Goal: Task Accomplishment & Management: Complete application form

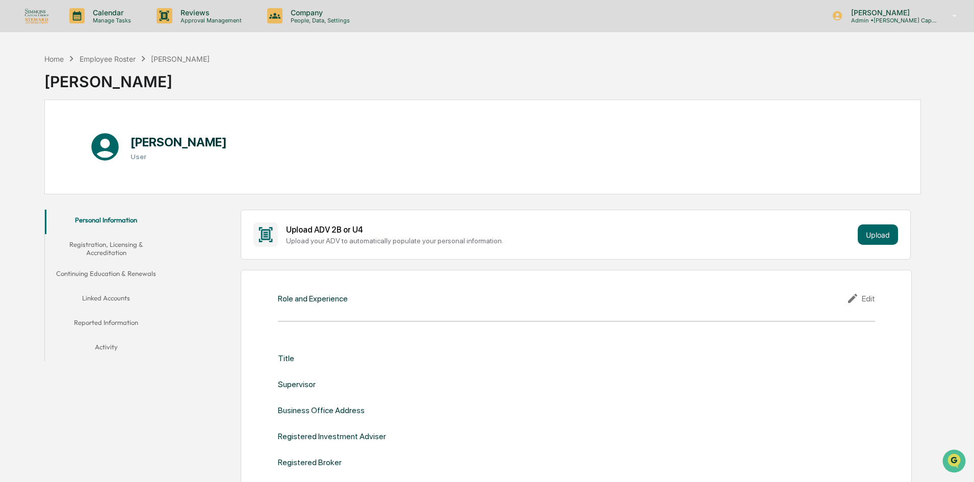
click at [557, 71] on div "Home Employee Roster [PERSON_NAME] [PERSON_NAME]" at bounding box center [482, 73] width 876 height 51
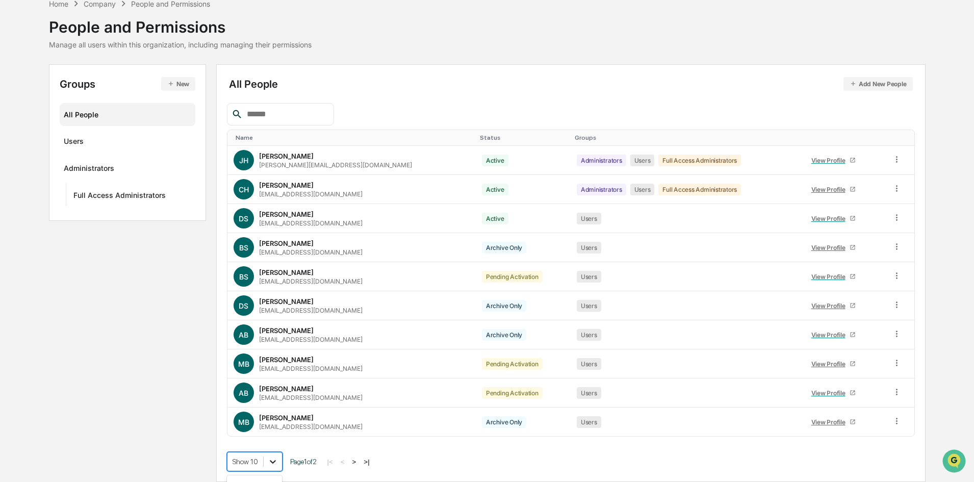
scroll to position [129, 0]
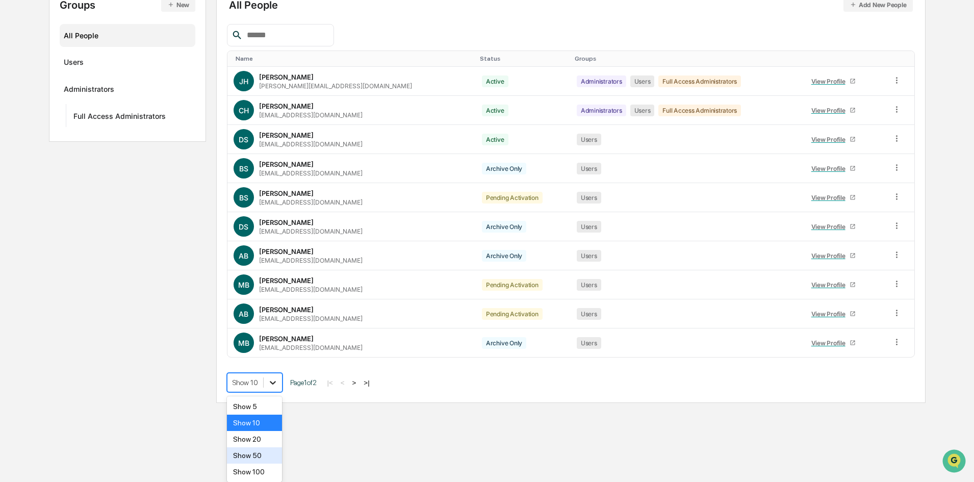
click at [270, 403] on body "Calendar Manage Tasks Reviews Approval Management Company People, Data, Setting…" at bounding box center [487, 137] width 974 height 532
click at [251, 442] on div "Show 20" at bounding box center [255, 439] width 56 height 16
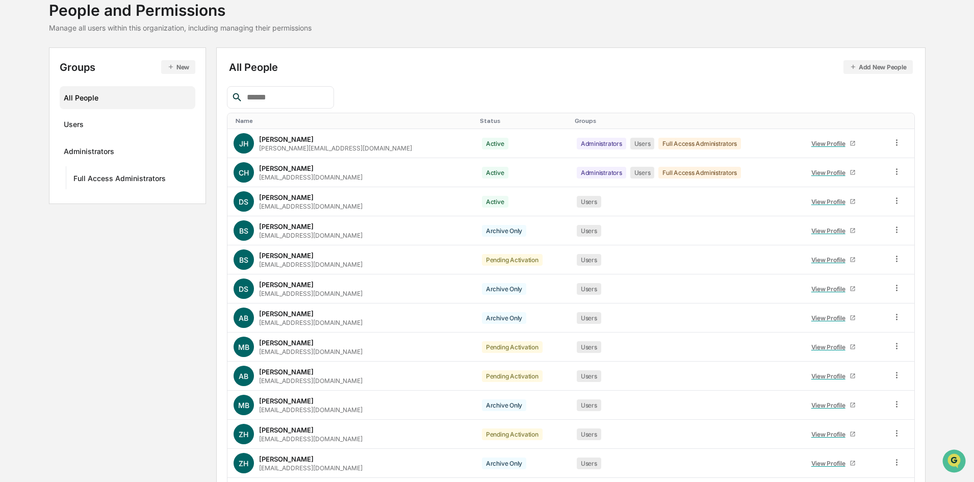
scroll to position [50, 0]
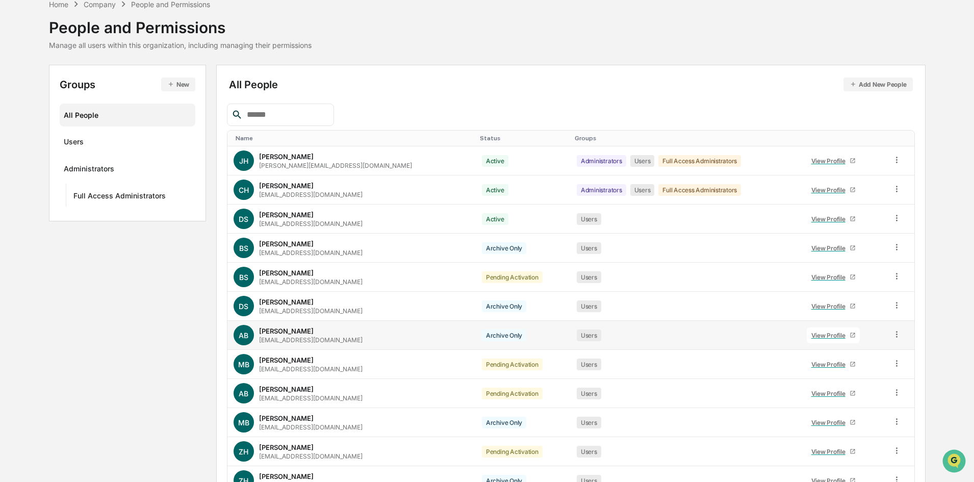
click at [811, 336] on div "View Profile" at bounding box center [830, 335] width 38 height 8
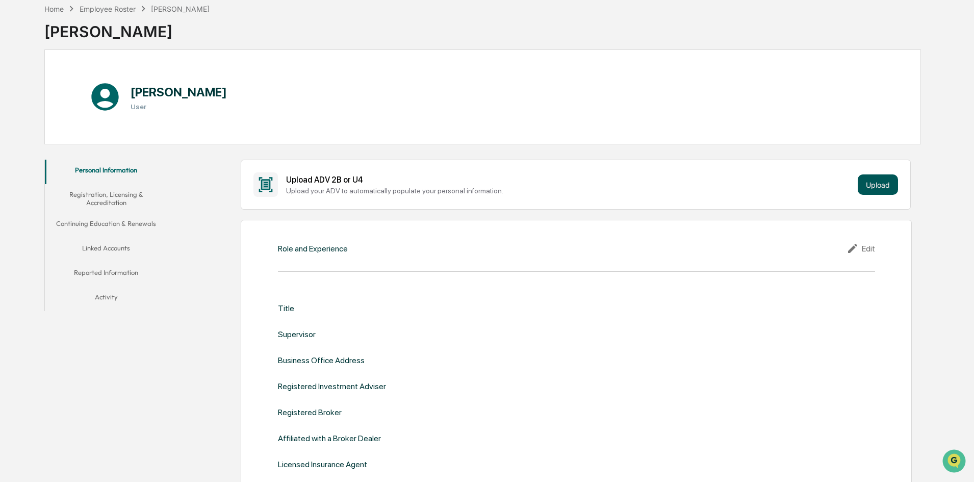
click at [872, 184] on button "Upload" at bounding box center [877, 184] width 40 height 20
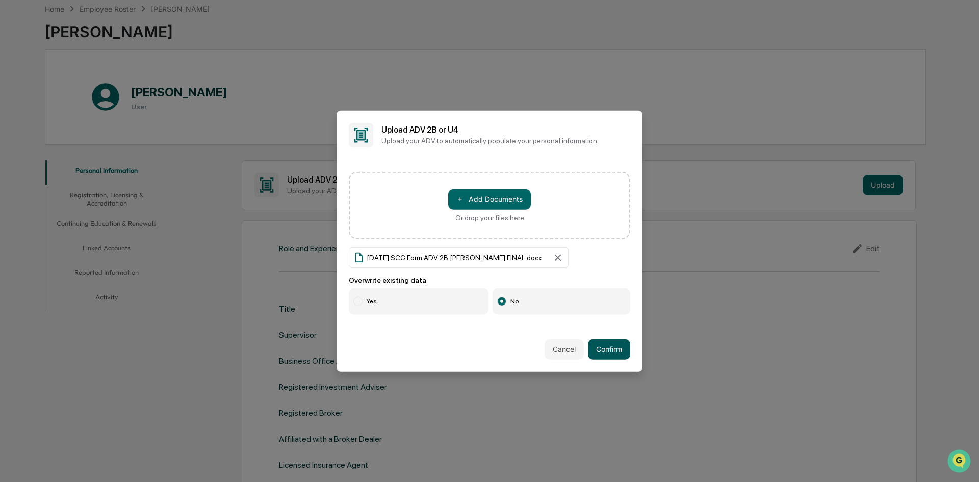
click at [620, 343] on button "Confirm" at bounding box center [609, 349] width 42 height 20
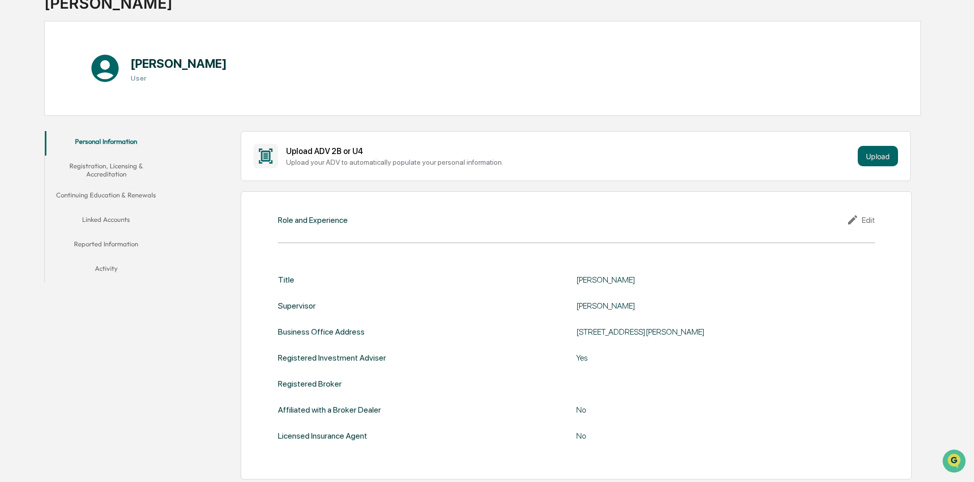
scroll to position [63, 0]
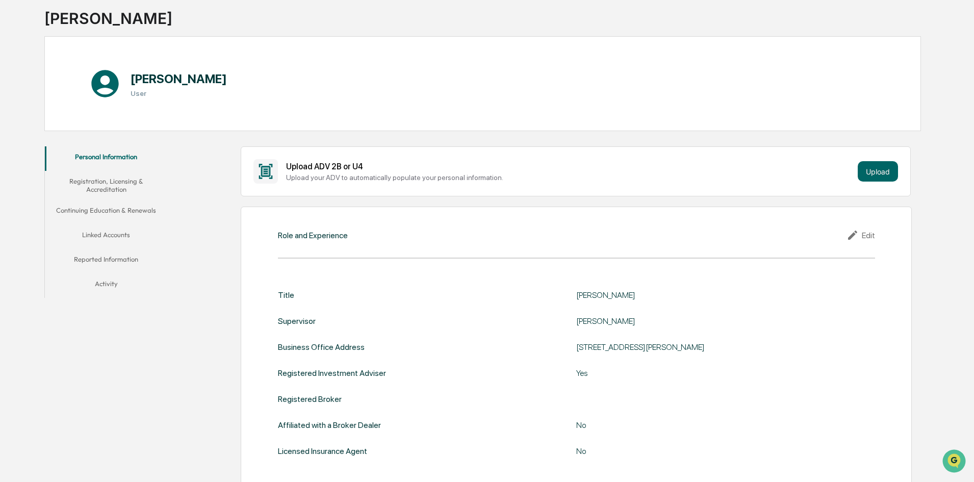
click at [98, 181] on button "Registration, Licensing & Accreditation" at bounding box center [106, 185] width 122 height 29
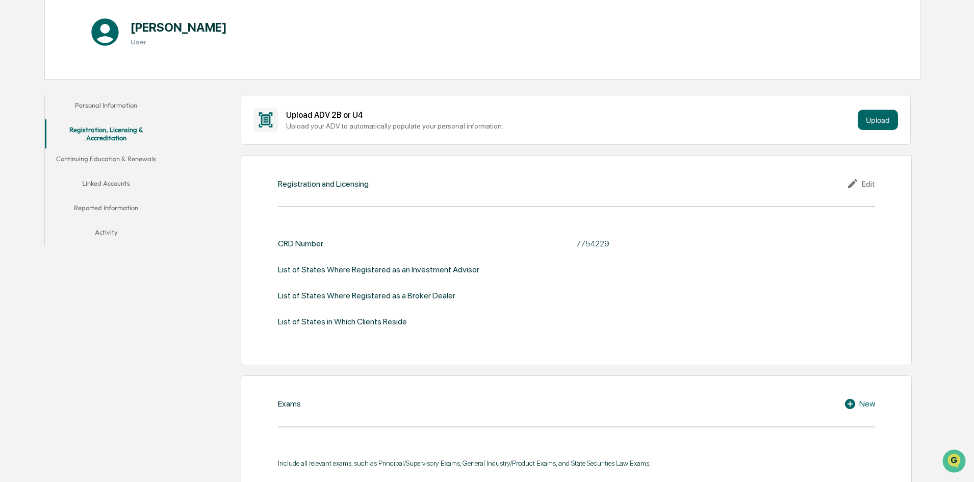
scroll to position [114, 0]
click at [144, 163] on button "Continuing Education & Renewals" at bounding box center [106, 161] width 122 height 24
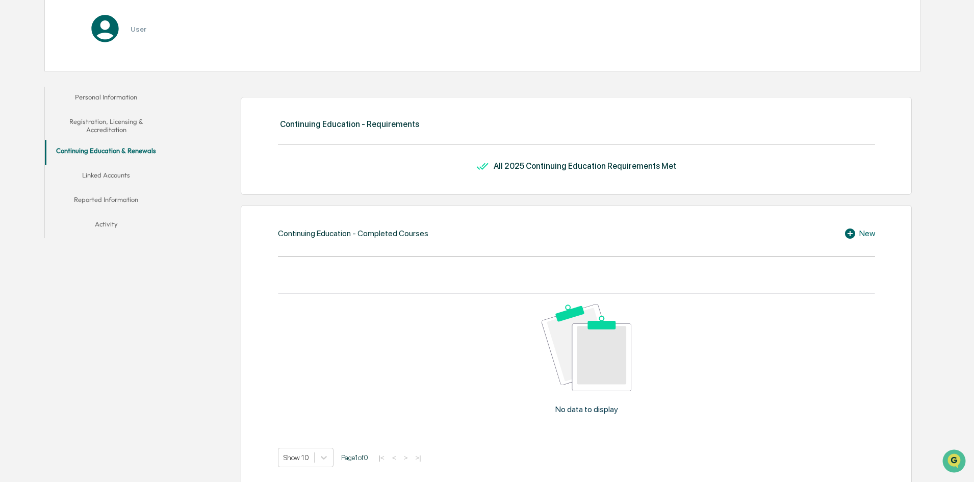
click at [107, 187] on button "Linked Accounts" at bounding box center [106, 177] width 122 height 24
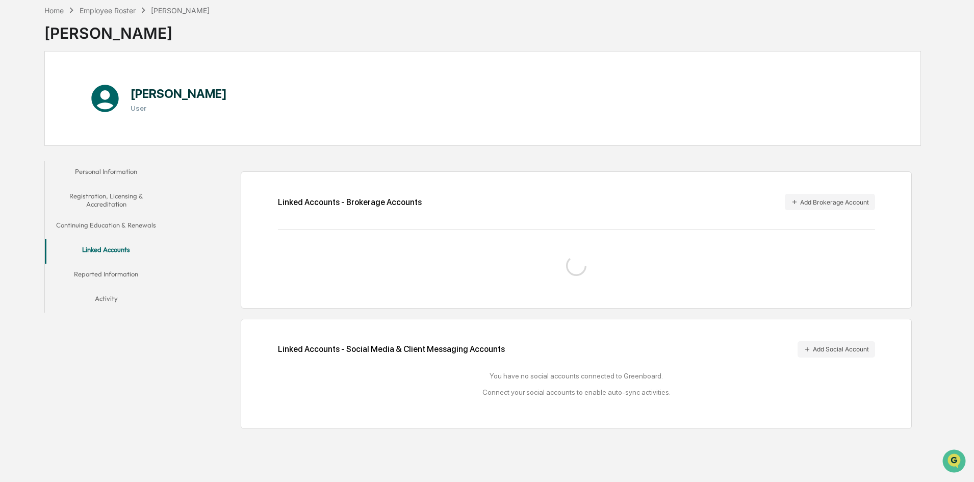
click at [104, 271] on button "Reported Information" at bounding box center [106, 276] width 122 height 24
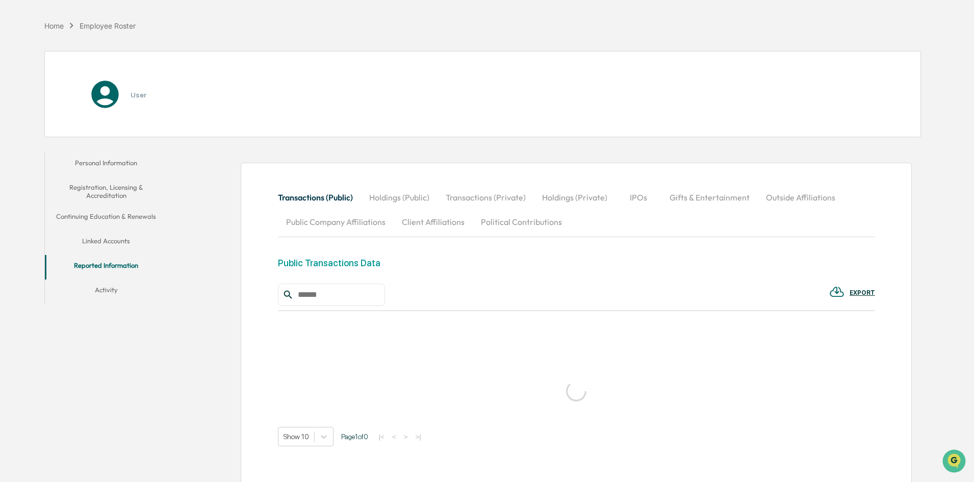
click at [107, 289] on button "Activity" at bounding box center [106, 291] width 122 height 24
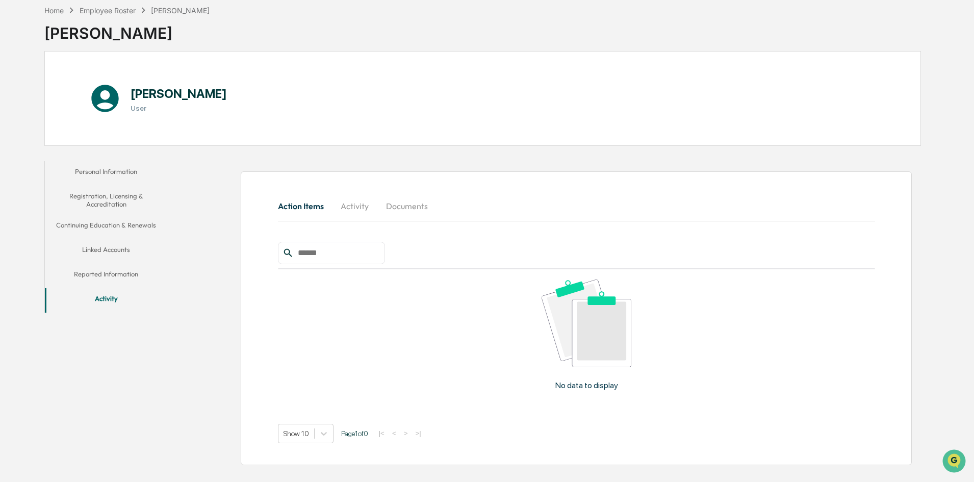
click at [113, 193] on button "Registration, Licensing & Accreditation" at bounding box center [106, 200] width 122 height 29
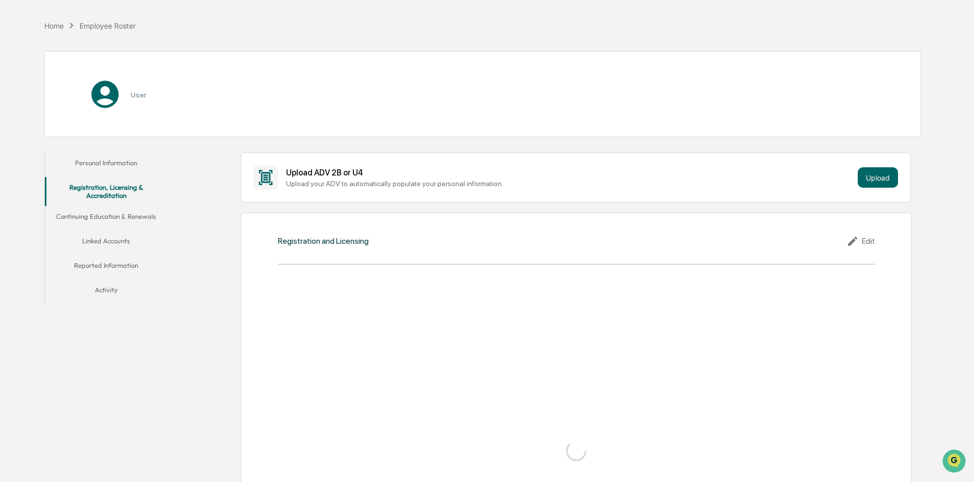
click at [110, 175] on button "Personal Information" at bounding box center [106, 164] width 122 height 24
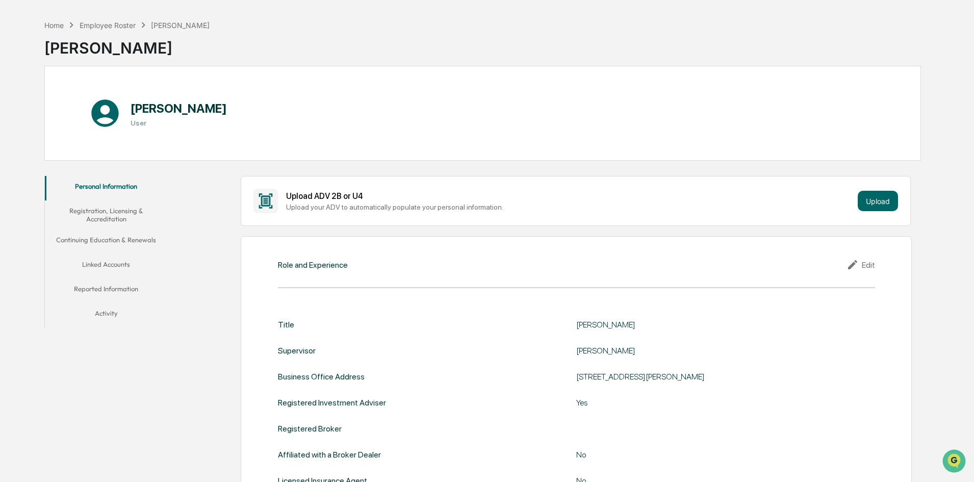
scroll to position [51, 0]
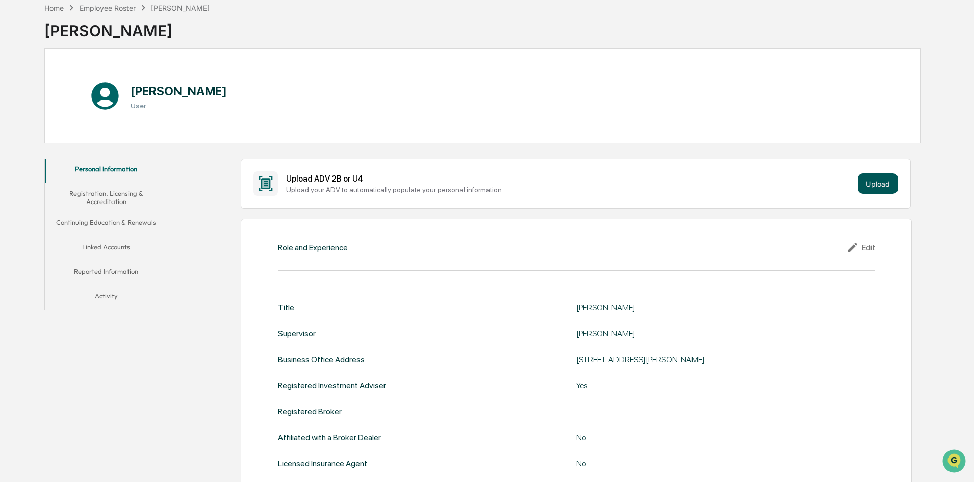
click at [880, 185] on button "Upload" at bounding box center [877, 183] width 40 height 20
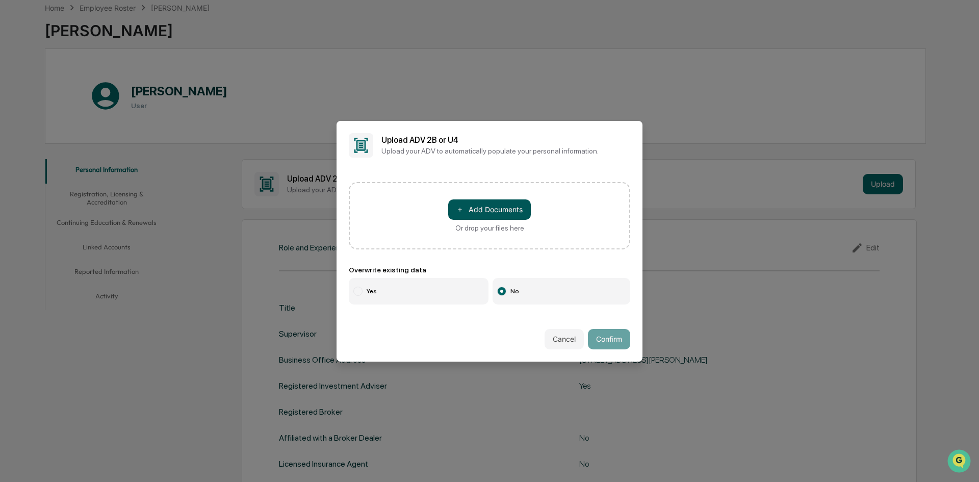
click at [485, 209] on button "＋ Add Documents" at bounding box center [489, 209] width 83 height 20
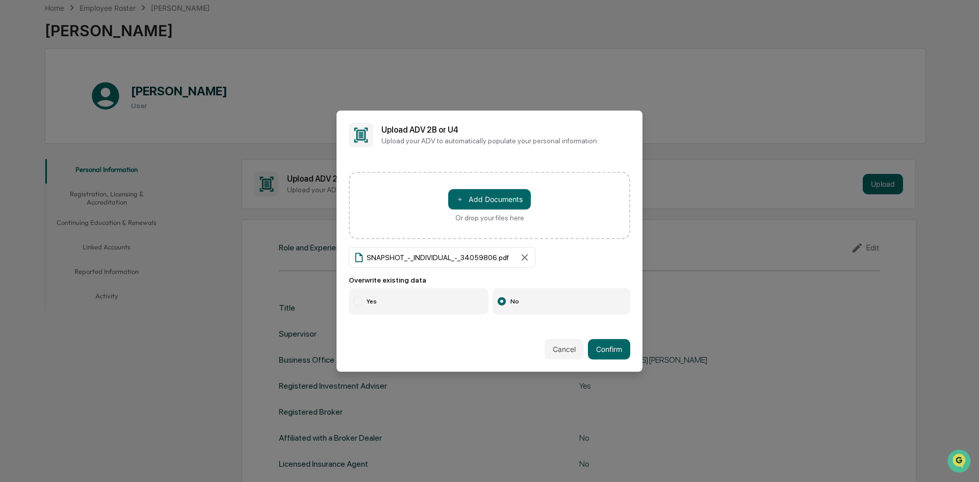
drag, startPoint x: 603, startPoint y: 342, endPoint x: 633, endPoint y: 302, distance: 50.3
click at [603, 342] on button "Confirm" at bounding box center [609, 349] width 42 height 20
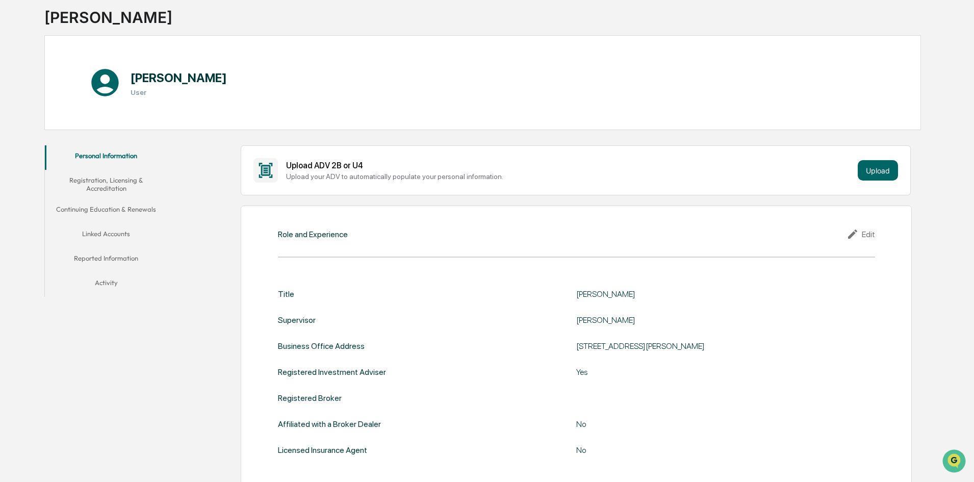
scroll to position [63, 0]
click at [101, 180] on button "Registration, Licensing & Accreditation" at bounding box center [106, 185] width 122 height 29
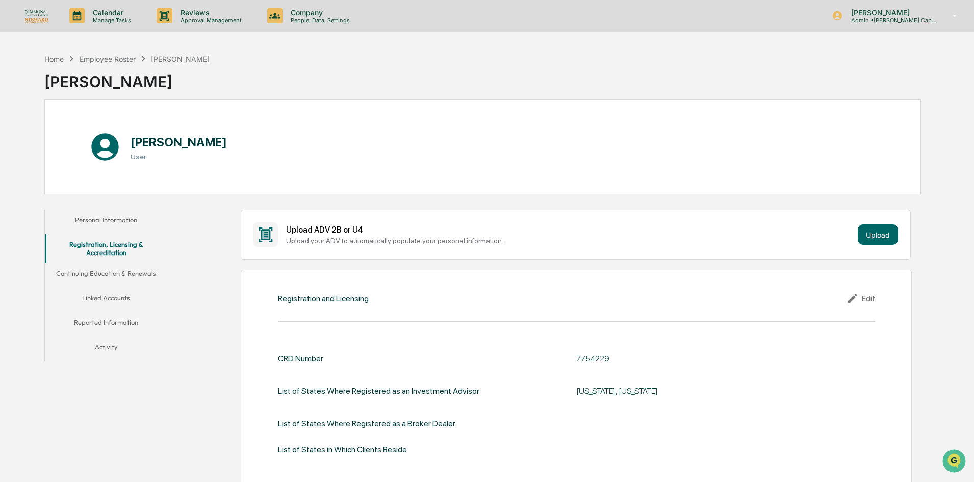
click at [122, 274] on button "Continuing Education & Renewals" at bounding box center [106, 275] width 122 height 24
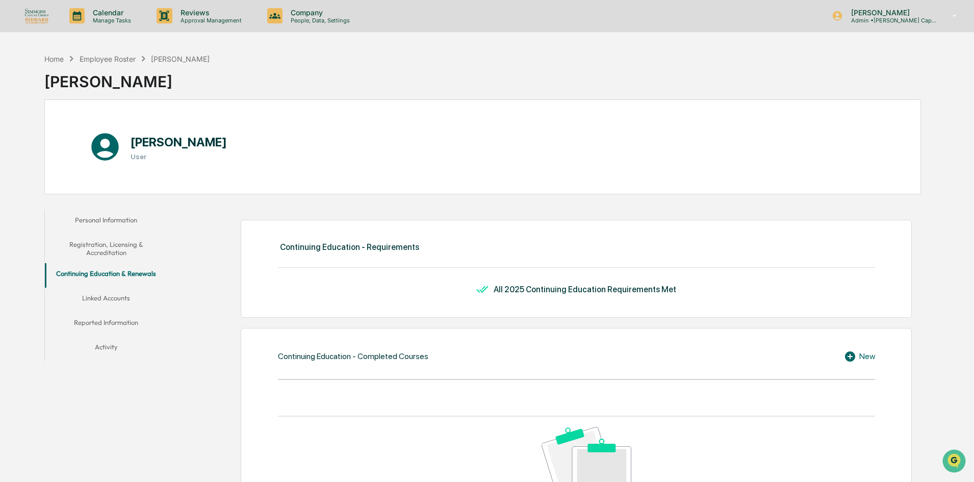
click at [135, 222] on button "Personal Information" at bounding box center [106, 222] width 122 height 24
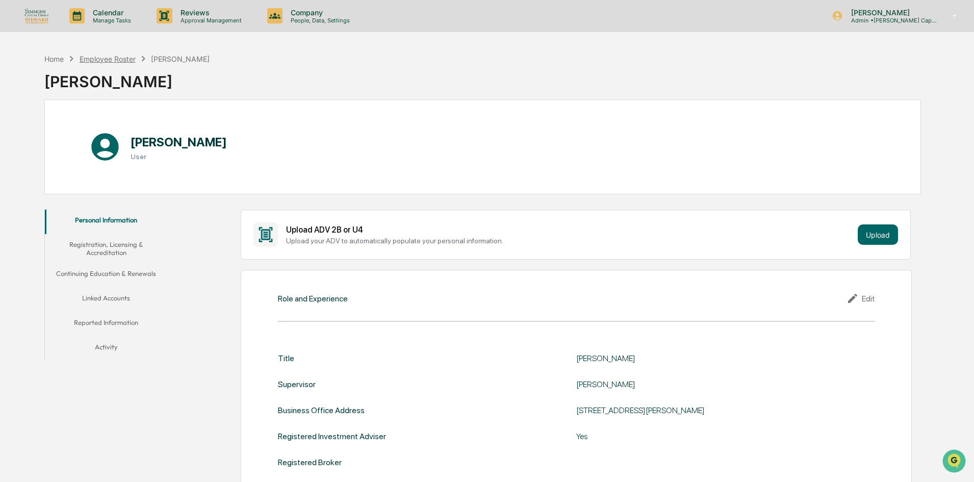
click at [127, 61] on div "Employee Roster" at bounding box center [108, 59] width 56 height 9
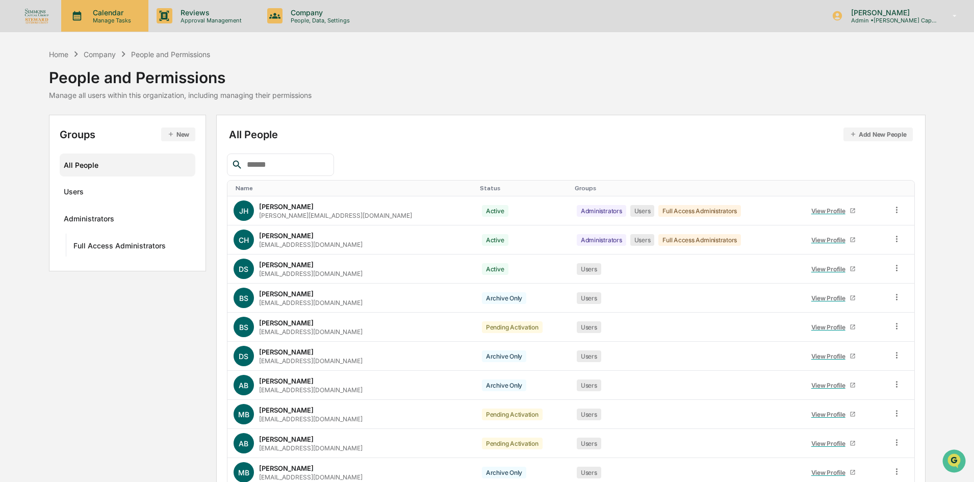
click at [117, 16] on p "Calendar" at bounding box center [110, 12] width 51 height 9
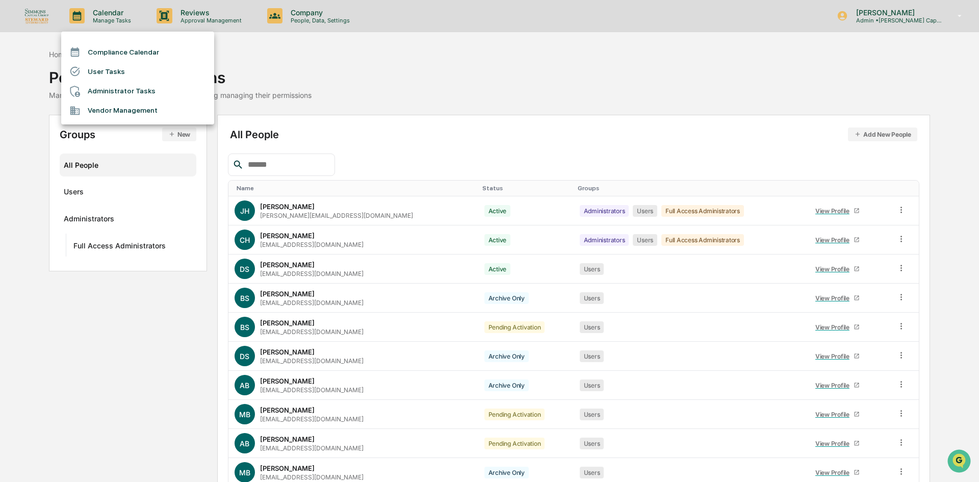
click at [116, 50] on li "Compliance Calendar" at bounding box center [137, 51] width 153 height 19
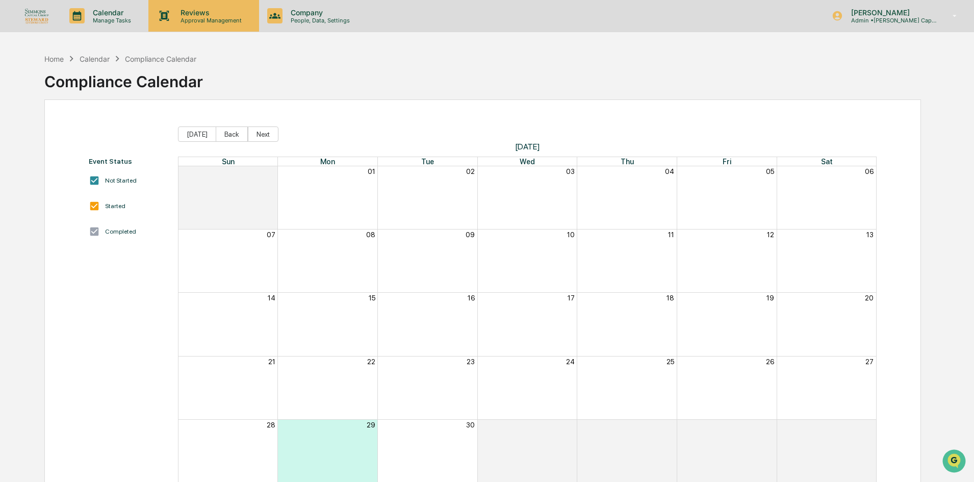
click at [183, 31] on div "Reviews Approval Management" at bounding box center [203, 16] width 110 height 32
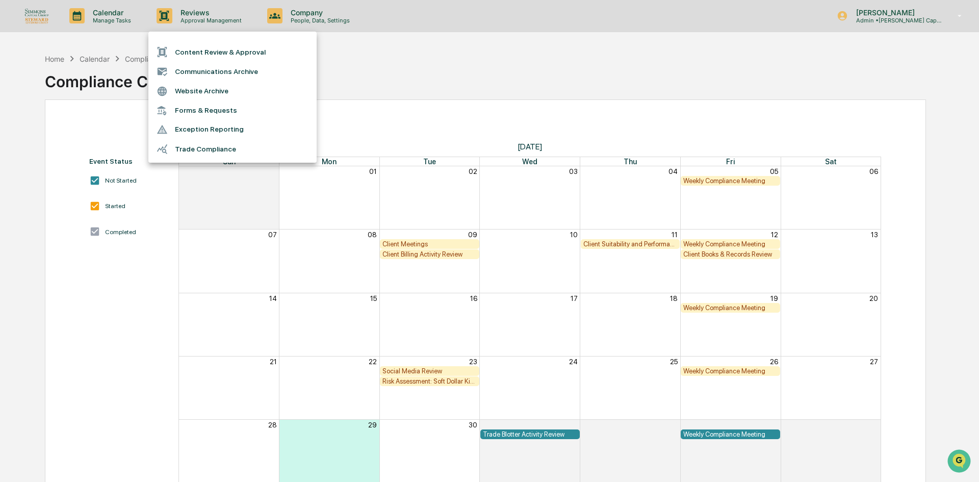
click at [474, 51] on div at bounding box center [489, 241] width 979 height 482
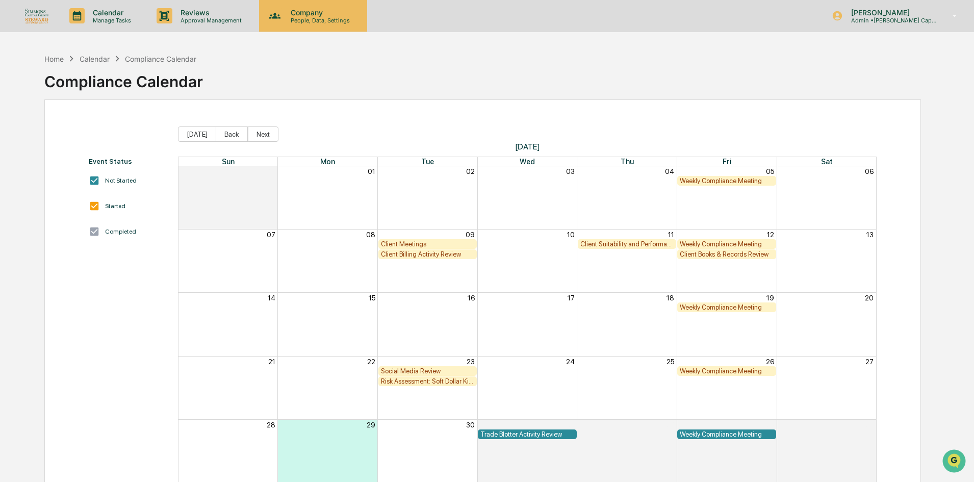
click at [286, 16] on p "Company" at bounding box center [318, 12] width 72 height 9
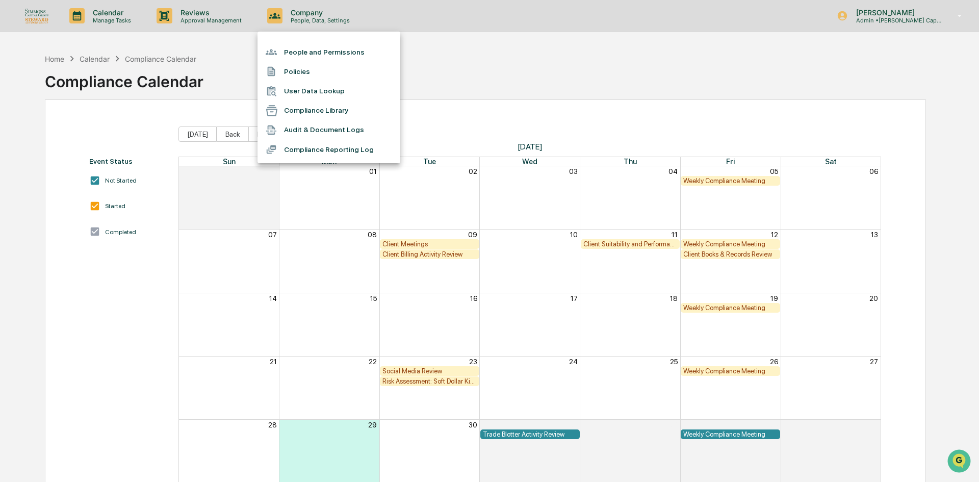
click at [309, 54] on li "People and Permissions" at bounding box center [328, 51] width 143 height 19
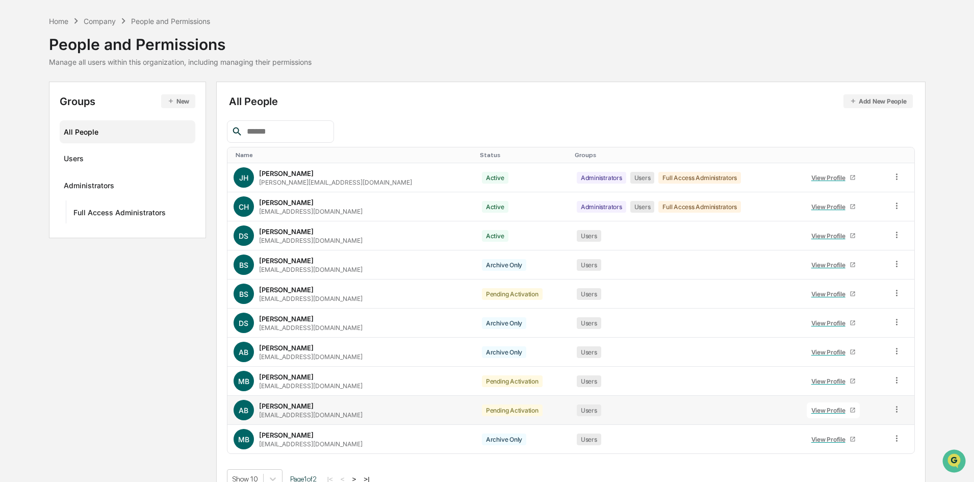
scroll to position [50, 0]
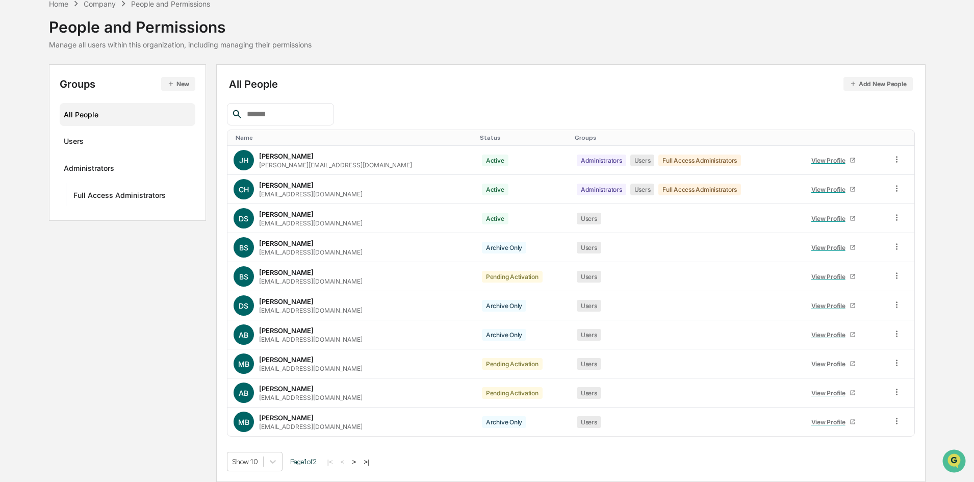
click at [357, 463] on button ">" at bounding box center [354, 461] width 10 height 9
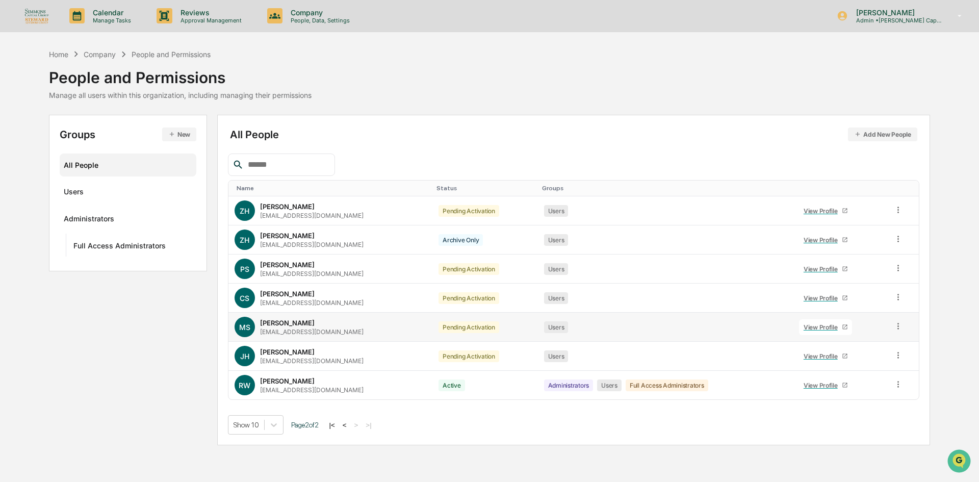
click at [291, 321] on div "Matt Stankus" at bounding box center [287, 323] width 55 height 8
click at [813, 329] on div "View Profile" at bounding box center [822, 327] width 38 height 8
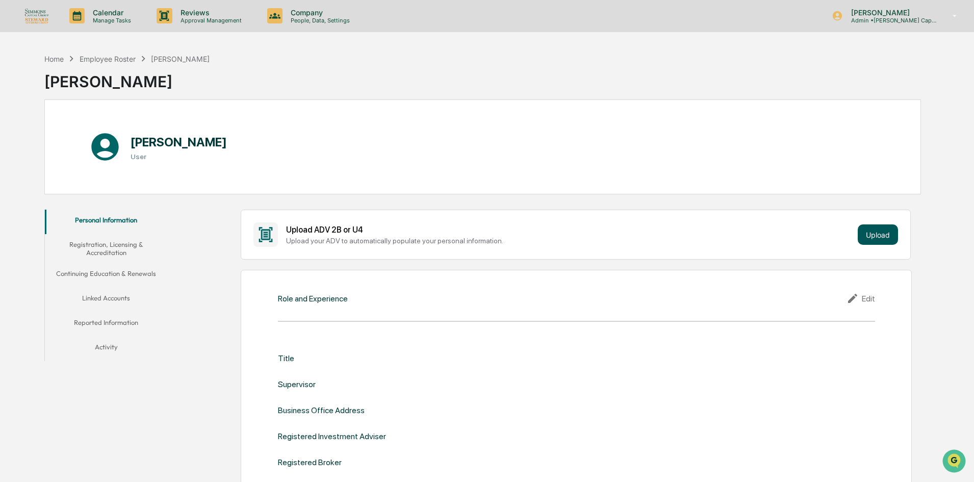
click at [886, 227] on button "Upload" at bounding box center [877, 234] width 40 height 20
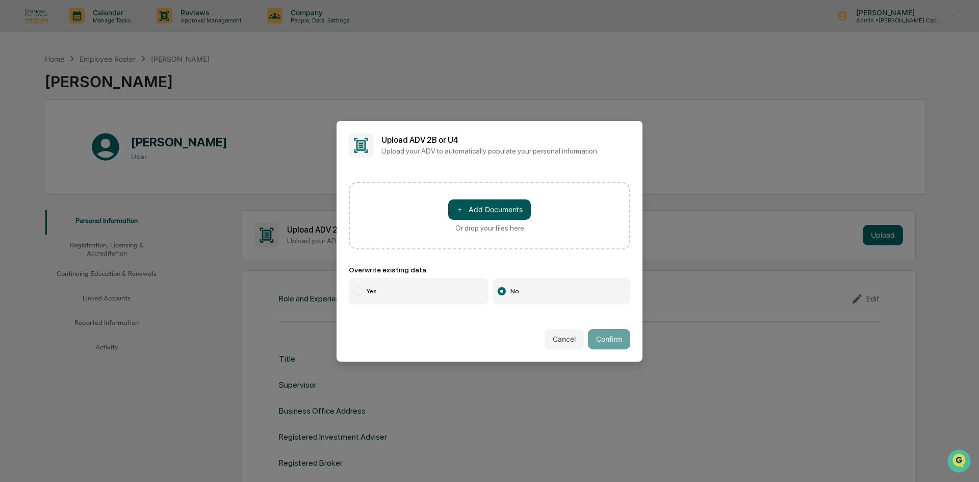
click at [477, 201] on button "＋ Add Documents" at bounding box center [489, 209] width 83 height 20
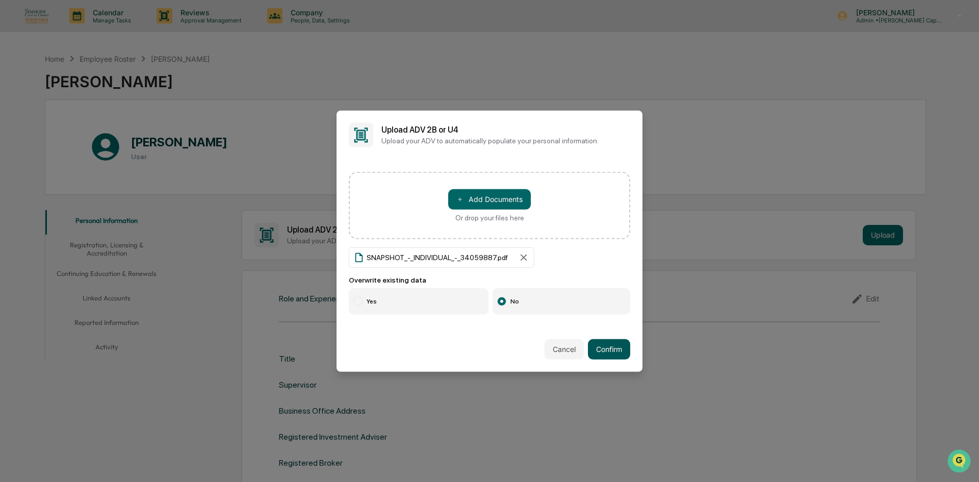
click at [595, 344] on button "Confirm" at bounding box center [609, 349] width 42 height 20
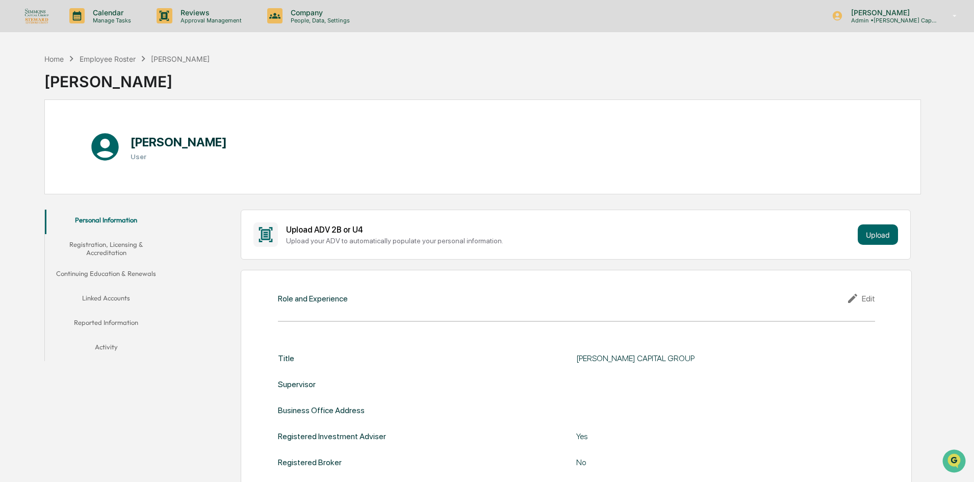
click at [103, 243] on button "Registration, Licensing & Accreditation" at bounding box center [106, 248] width 122 height 29
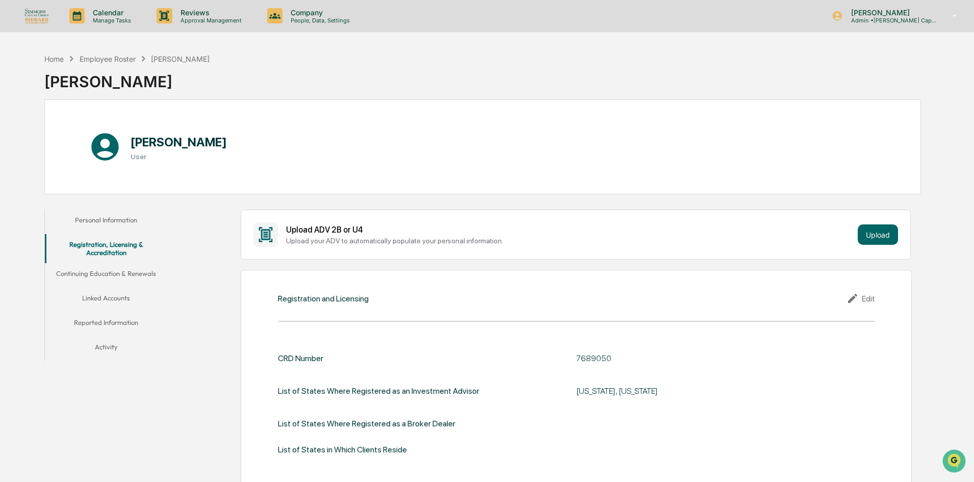
click at [125, 218] on button "Personal Information" at bounding box center [106, 222] width 122 height 24
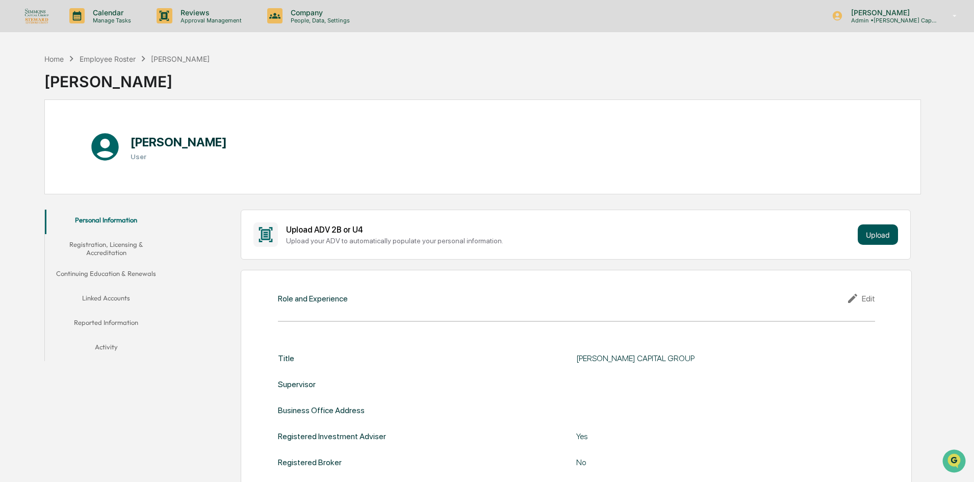
click at [877, 235] on button "Upload" at bounding box center [877, 234] width 40 height 20
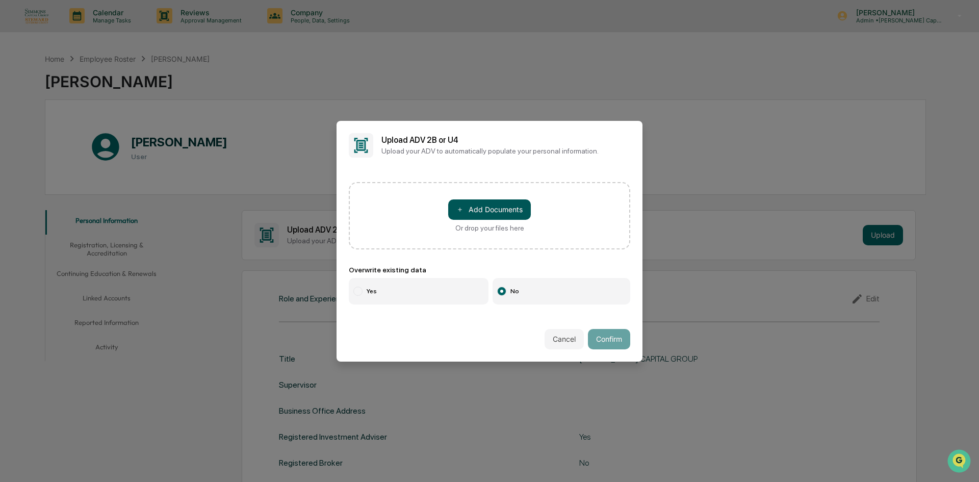
click at [523, 204] on button "＋ Add Documents" at bounding box center [489, 209] width 83 height 20
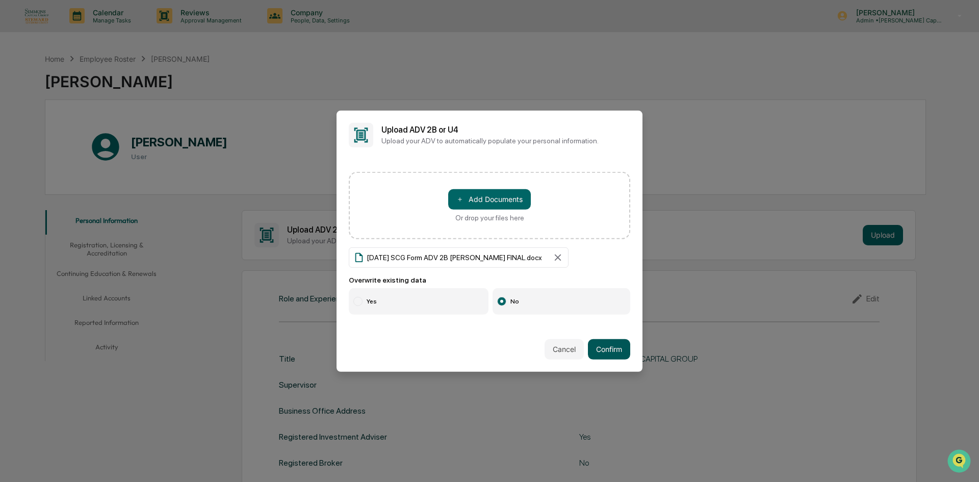
click at [623, 352] on button "Confirm" at bounding box center [609, 349] width 42 height 20
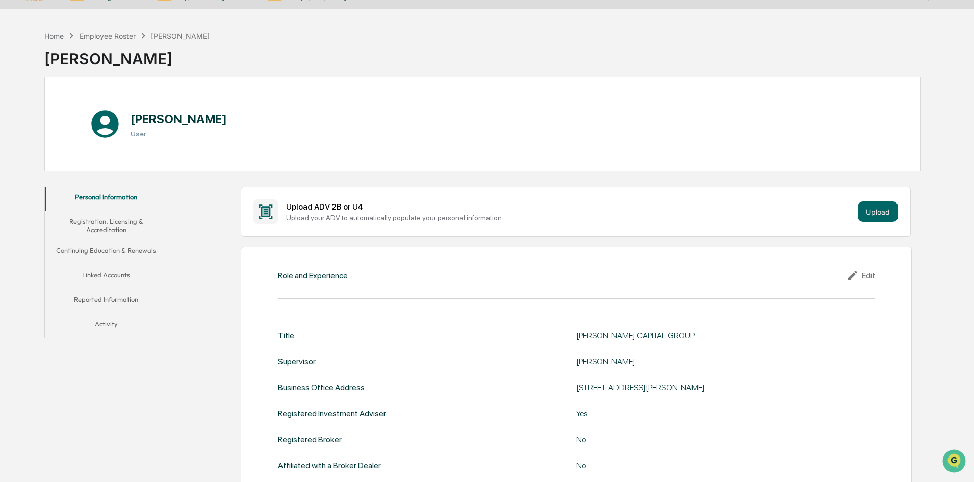
scroll to position [16, 0]
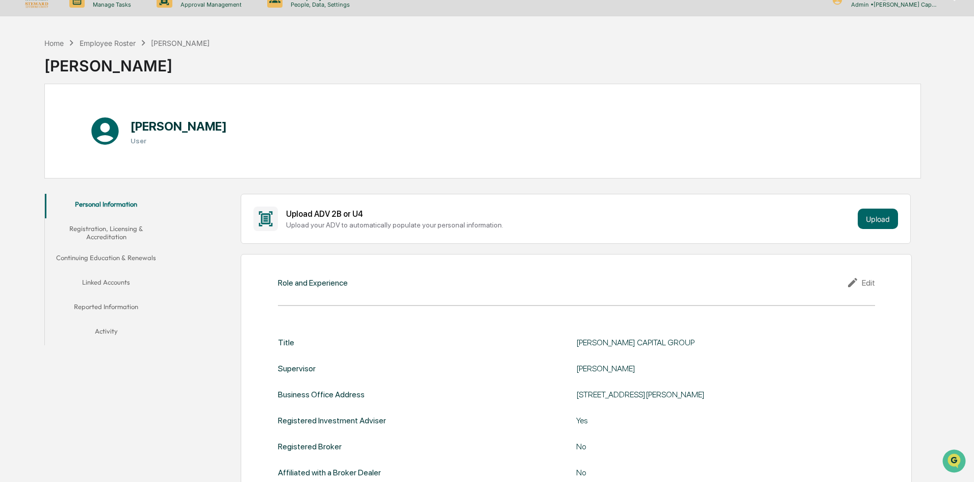
click at [129, 248] on button "Continuing Education & Renewals" at bounding box center [106, 259] width 122 height 24
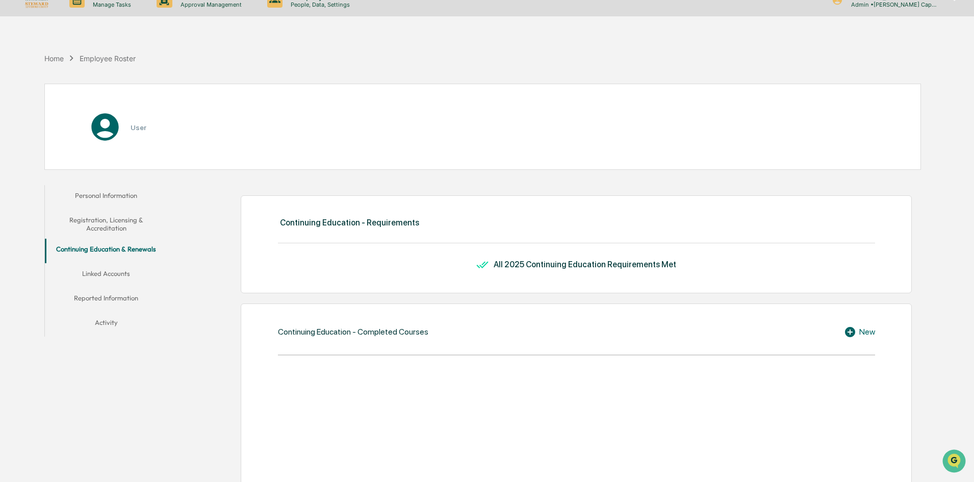
click at [129, 225] on button "Registration, Licensing & Accreditation" at bounding box center [106, 224] width 122 height 29
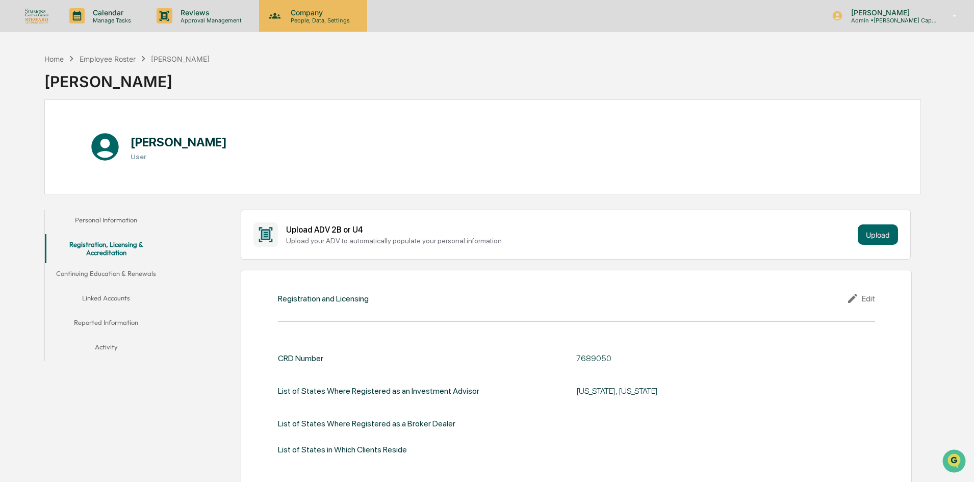
click at [323, 15] on p "Company" at bounding box center [318, 12] width 72 height 9
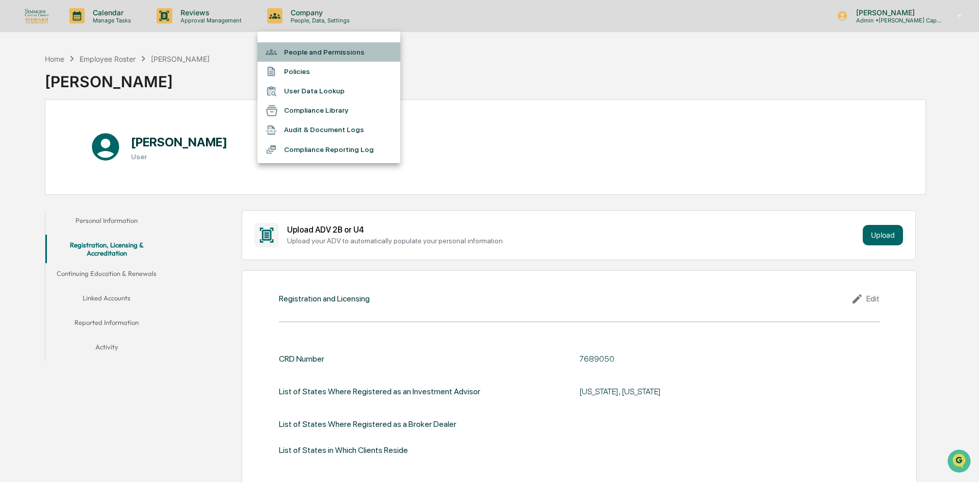
click at [331, 51] on li "People and Permissions" at bounding box center [328, 51] width 143 height 19
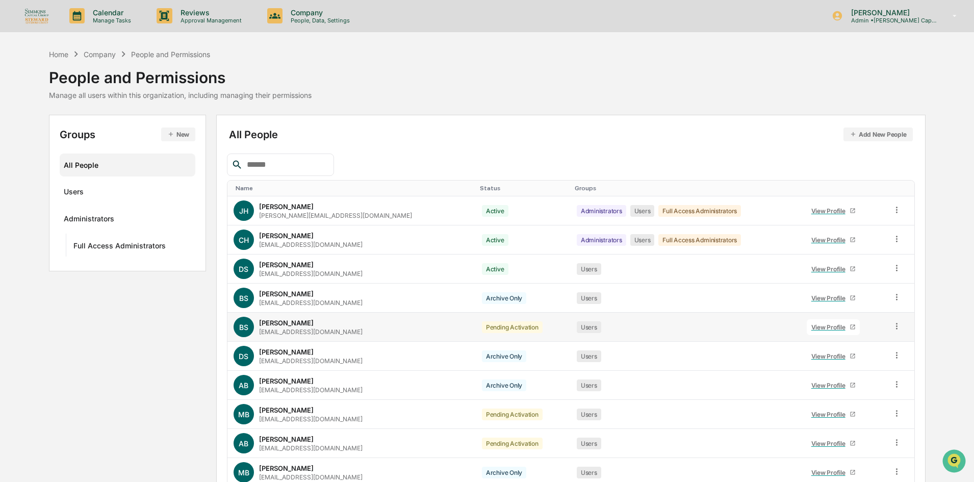
scroll to position [50, 0]
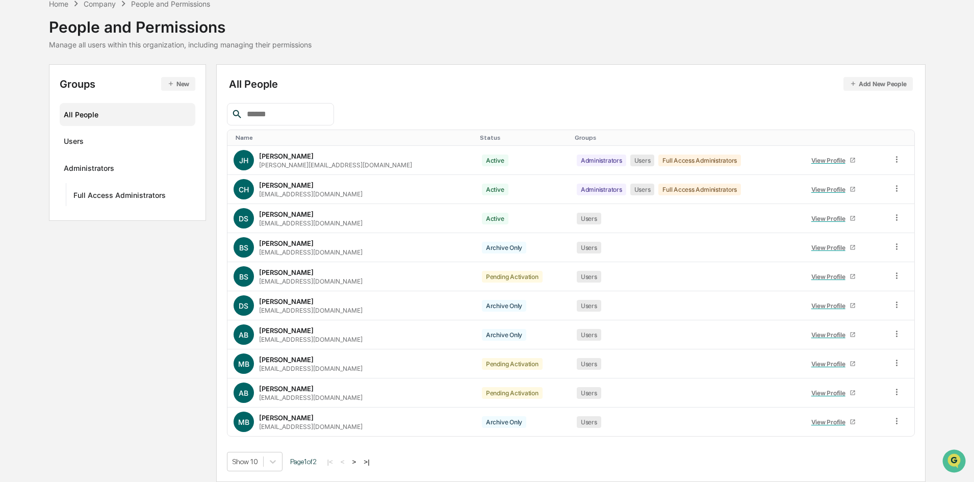
click at [359, 460] on button ">" at bounding box center [354, 461] width 10 height 9
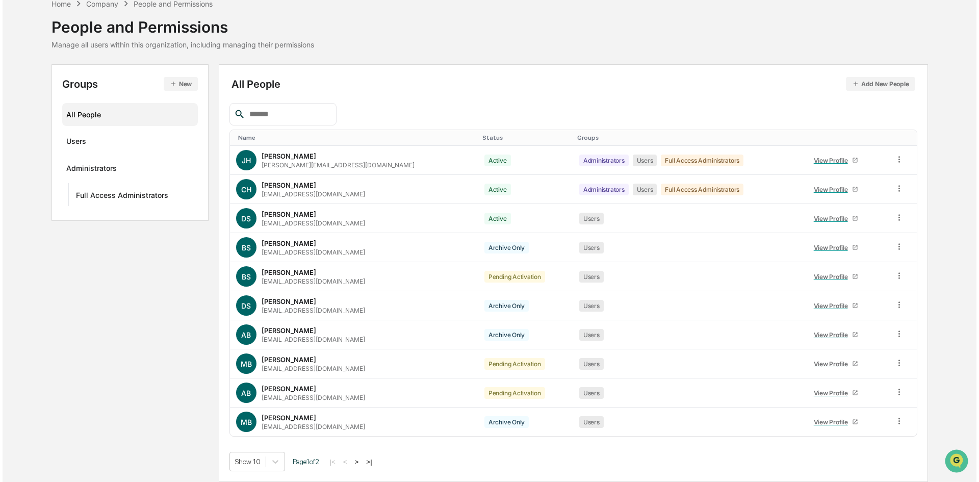
scroll to position [0, 0]
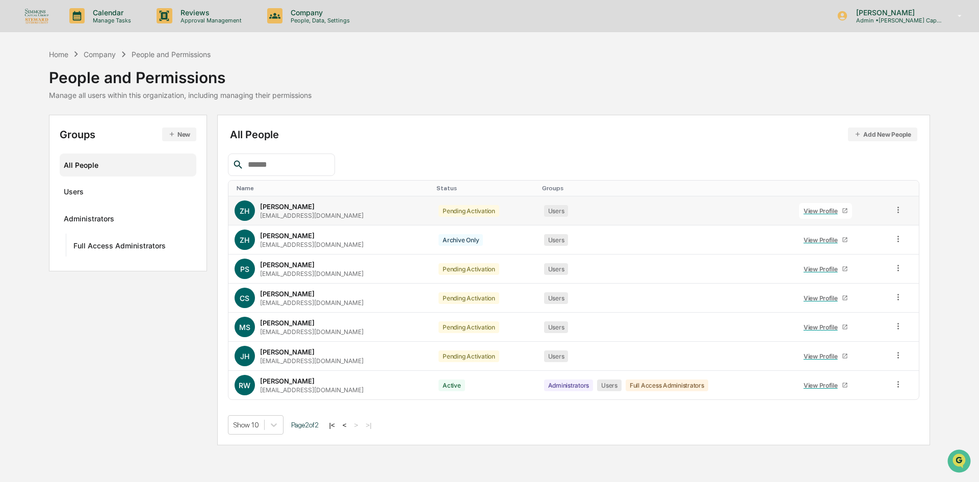
click at [305, 205] on div "[PERSON_NAME]" at bounding box center [287, 206] width 55 height 8
click at [833, 208] on div "View Profile" at bounding box center [822, 211] width 38 height 8
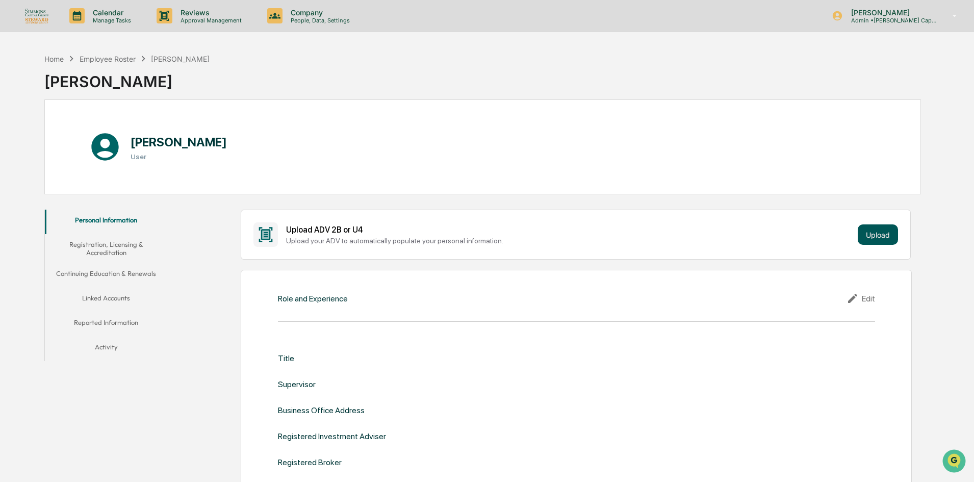
click at [872, 226] on button "Upload" at bounding box center [877, 234] width 40 height 20
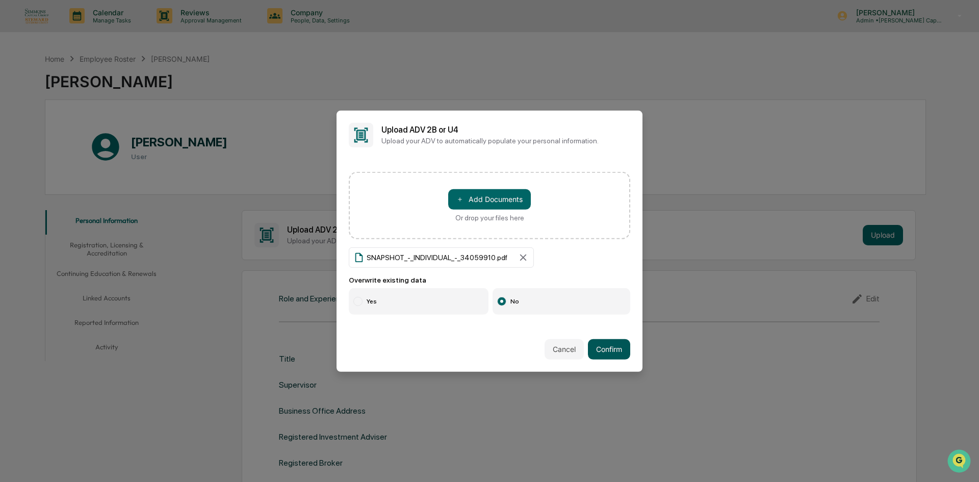
click at [614, 349] on button "Confirm" at bounding box center [609, 349] width 42 height 20
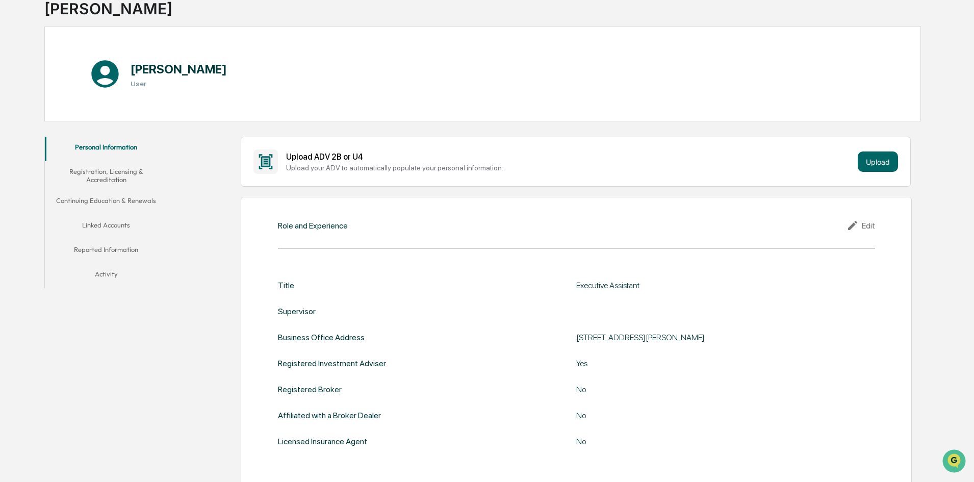
scroll to position [66, 0]
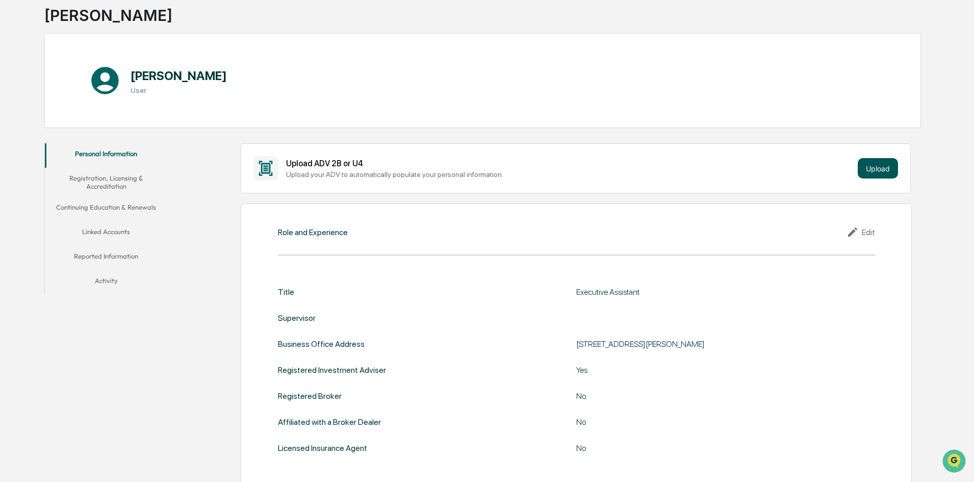
click at [865, 167] on button "Upload" at bounding box center [877, 168] width 40 height 20
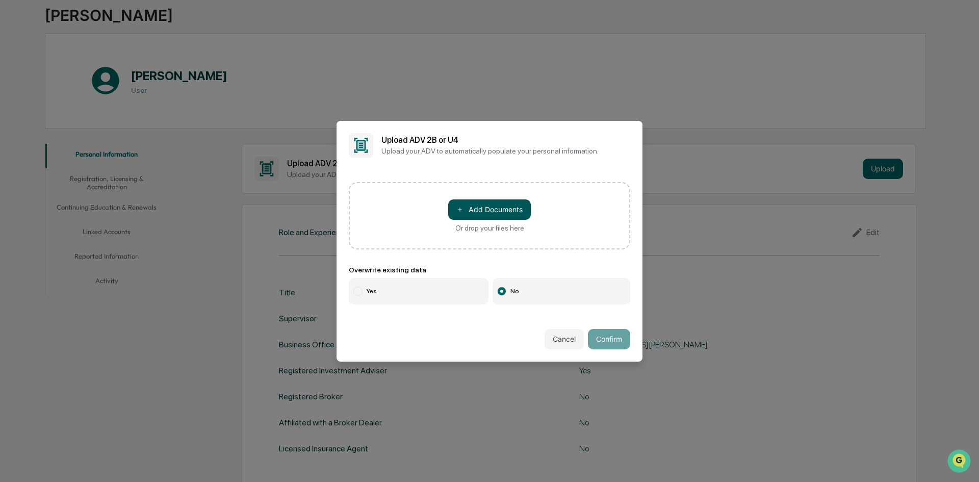
click at [489, 206] on button "＋ Add Documents" at bounding box center [489, 209] width 83 height 20
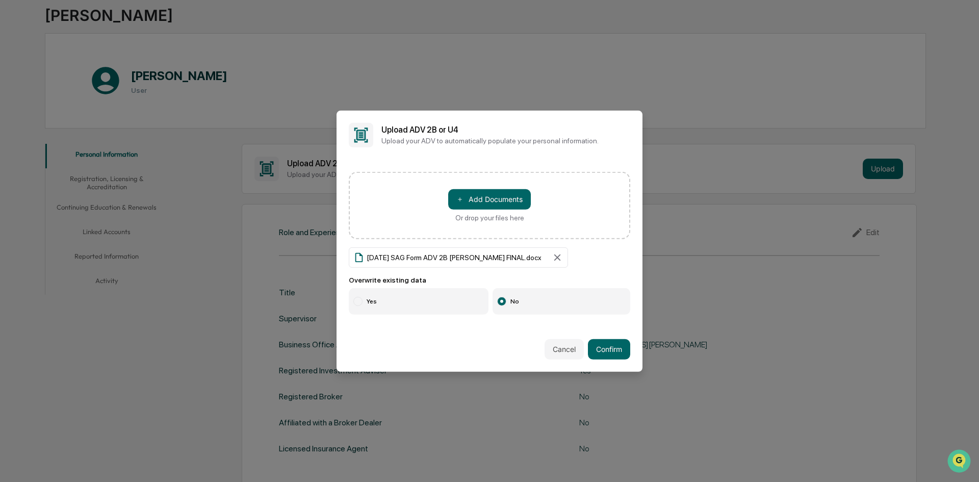
click at [349, 292] on label "Yes" at bounding box center [419, 301] width 140 height 27
click at [605, 343] on button "Confirm" at bounding box center [609, 349] width 42 height 20
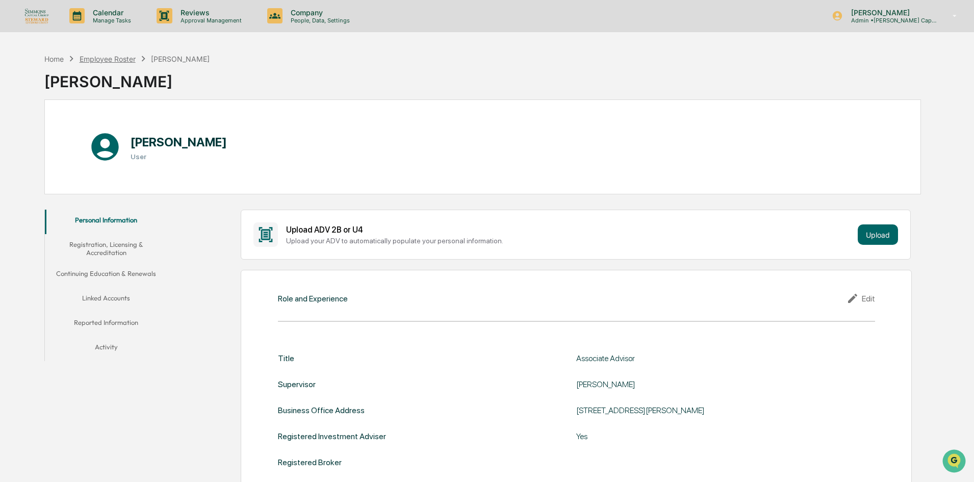
click at [102, 60] on div "Employee Roster" at bounding box center [108, 59] width 56 height 9
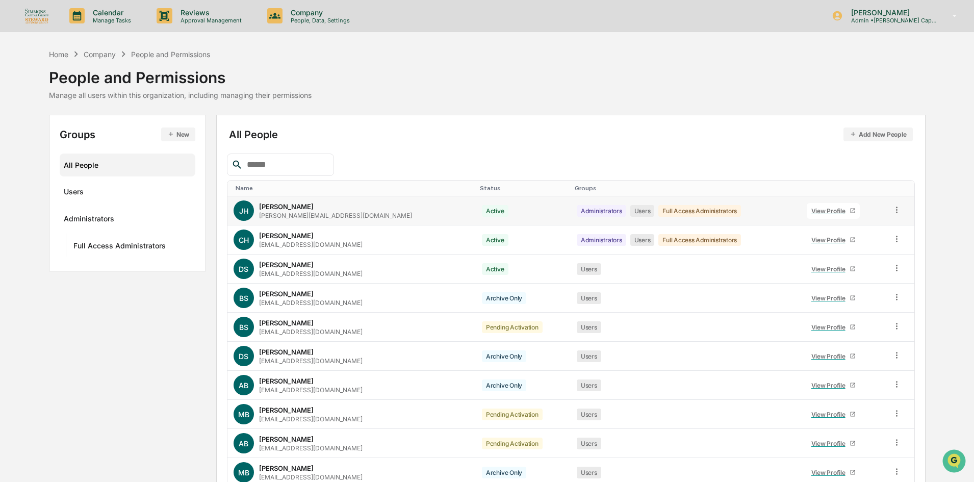
click at [811, 212] on div "View Profile" at bounding box center [830, 211] width 38 height 8
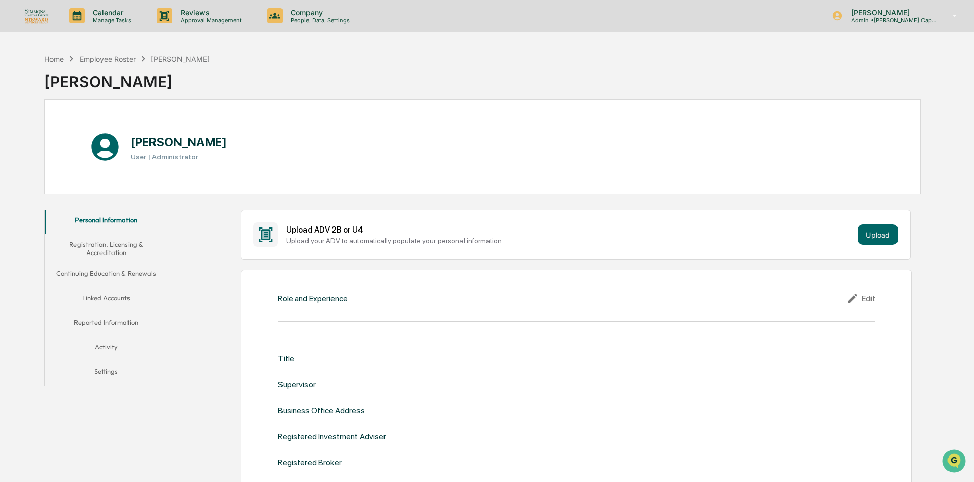
click at [856, 232] on div "Upload ADV 2B or U4 Upload your ADV to automatically populate your personal inf…" at bounding box center [575, 234] width 644 height 24
click at [861, 236] on button "Upload" at bounding box center [877, 234] width 40 height 20
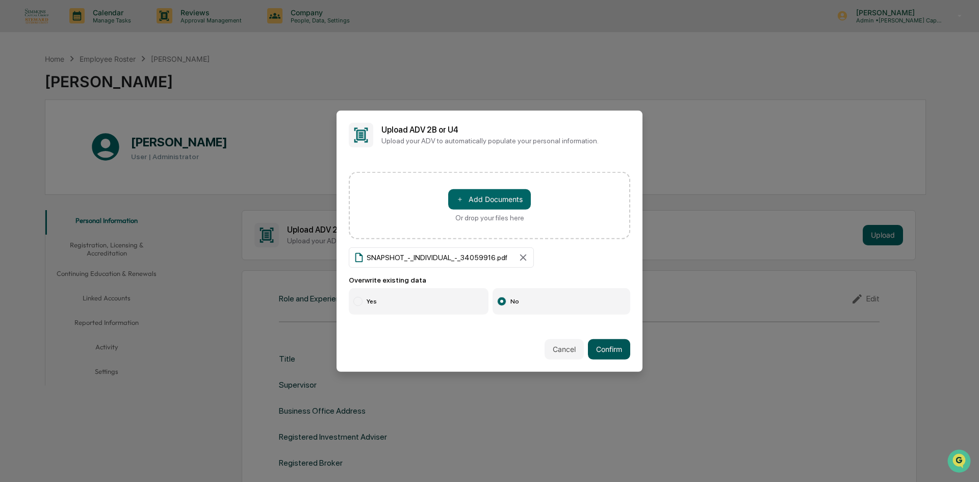
click at [604, 351] on button "Confirm" at bounding box center [609, 349] width 42 height 20
